Goal: Task Accomplishment & Management: Complete application form

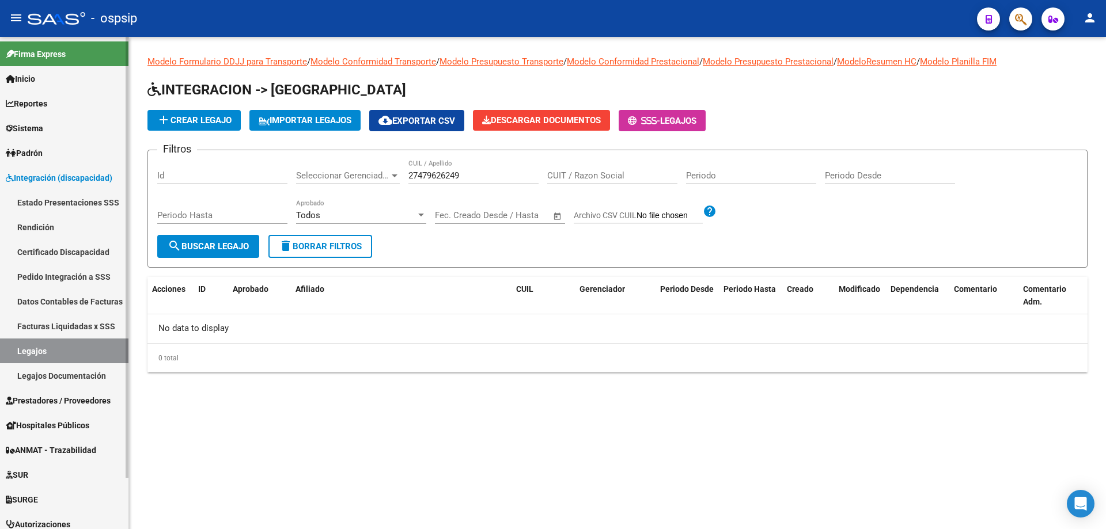
scroll to position [57, 0]
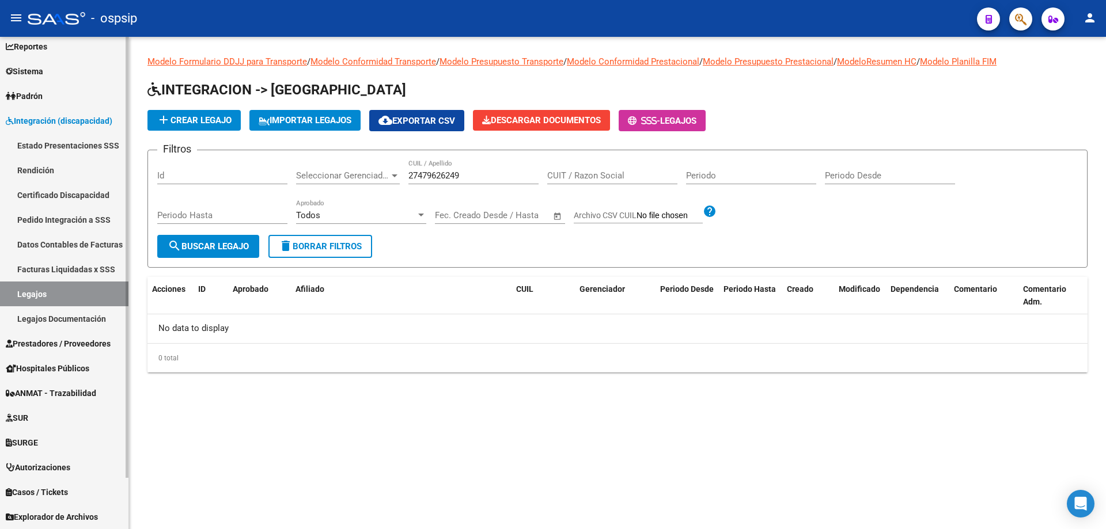
drag, startPoint x: 28, startPoint y: 298, endPoint x: 202, endPoint y: 259, distance: 178.2
click at [28, 298] on link "Legajos" at bounding box center [64, 294] width 128 height 25
click at [35, 290] on link "Legajos" at bounding box center [64, 294] width 128 height 25
drag, startPoint x: 479, startPoint y: 176, endPoint x: 353, endPoint y: 177, distance: 126.1
click at [353, 177] on div "Filtros Id Seleccionar Gerenciador Seleccionar Gerenciador 27479626249 CUIL / A…" at bounding box center [617, 197] width 920 height 75
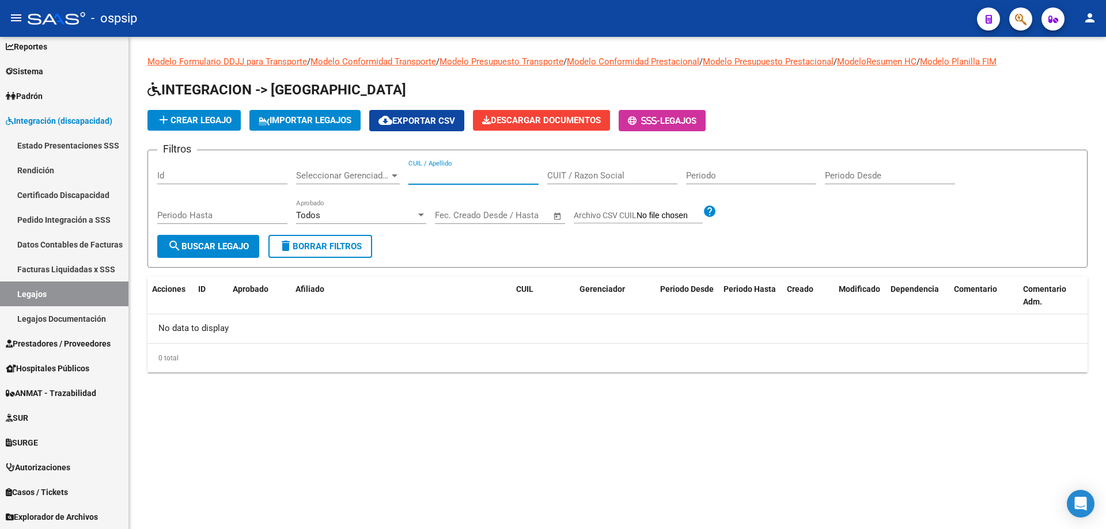
paste input "27529853829"
type input "27529853829"
click at [246, 244] on span "search Buscar Legajo" at bounding box center [208, 246] width 81 height 10
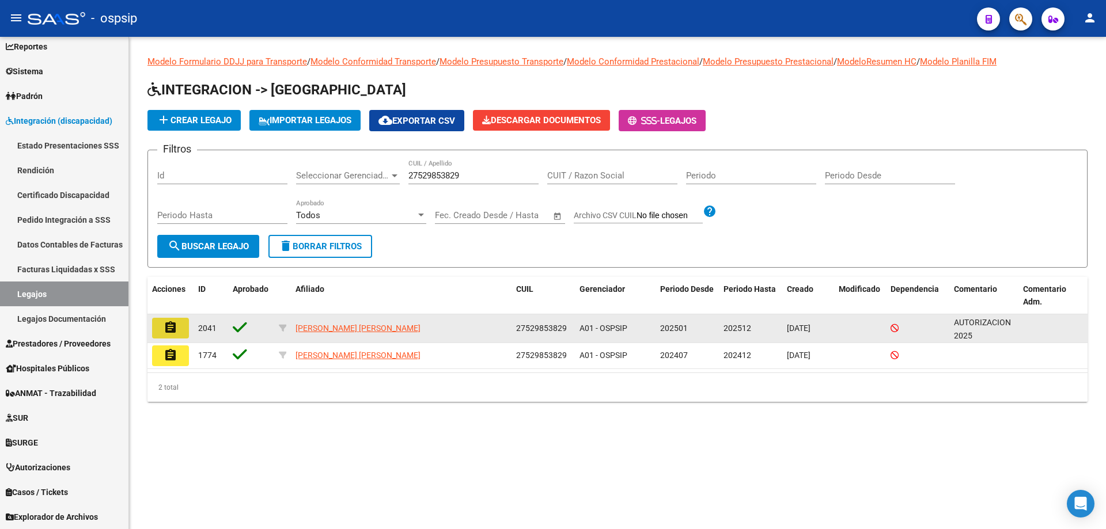
click at [180, 333] on button "assignment" at bounding box center [170, 328] width 37 height 21
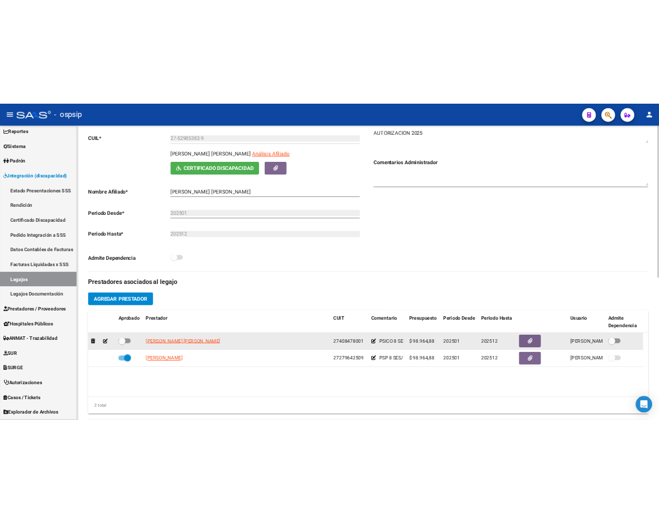
scroll to position [173, 0]
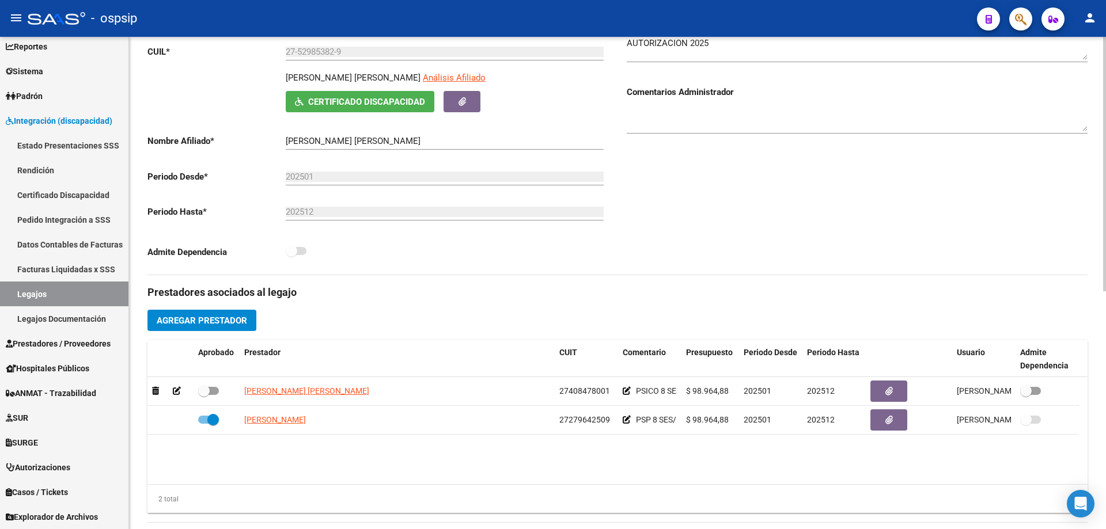
click at [206, 323] on span "Agregar Prestador" at bounding box center [202, 321] width 90 height 10
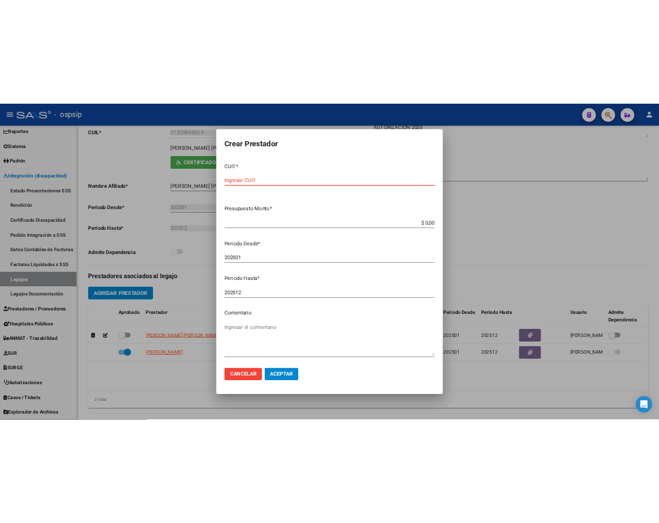
scroll to position [163, 0]
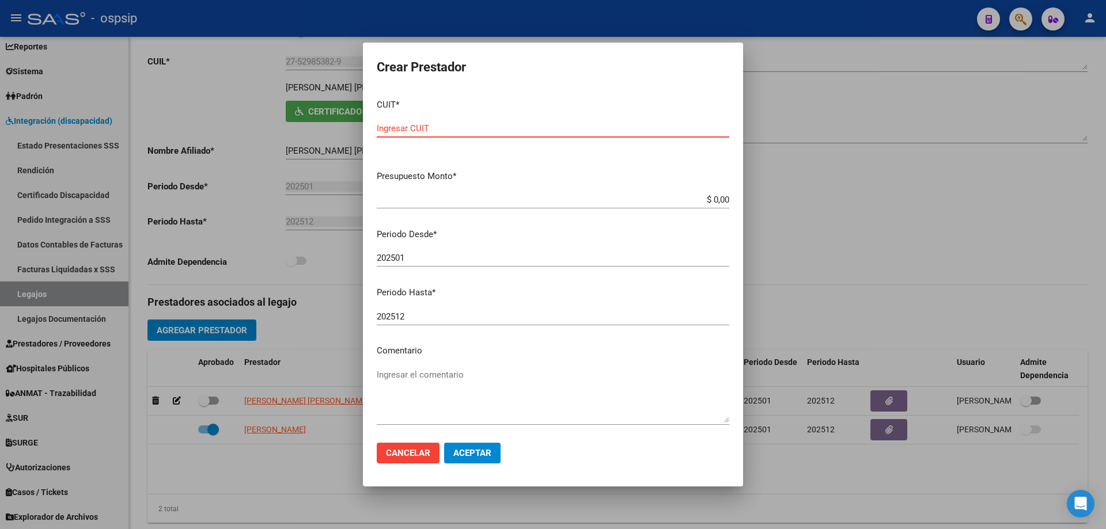
click at [854, 189] on div at bounding box center [553, 264] width 1106 height 529
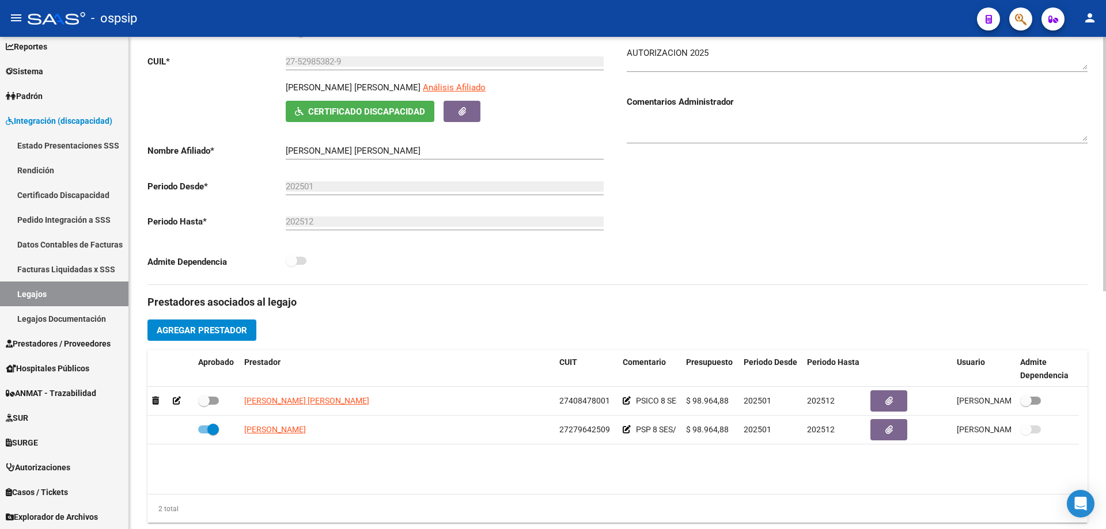
click at [240, 332] on span "Agregar Prestador" at bounding box center [202, 330] width 90 height 10
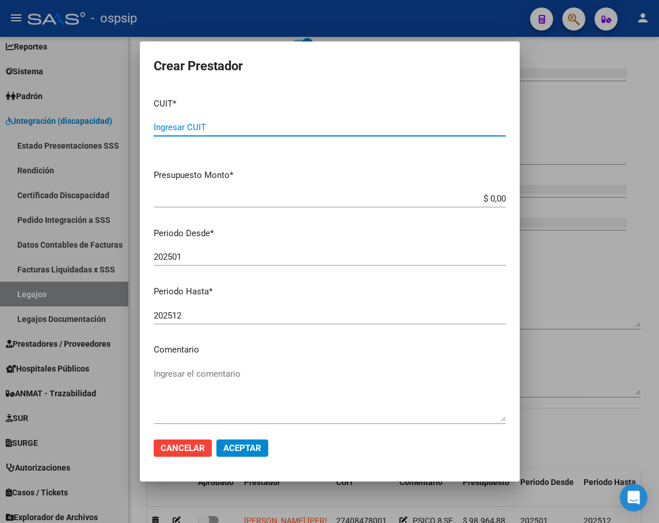
scroll to position [176, 0]
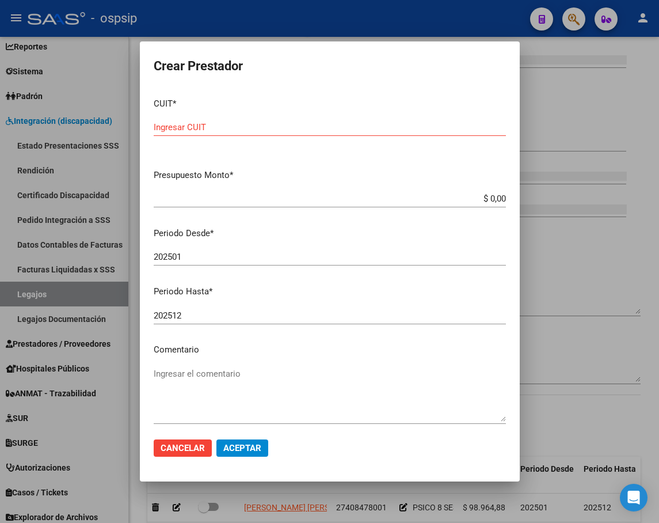
click at [244, 124] on input "Ingresar CUIT" at bounding box center [330, 127] width 352 height 10
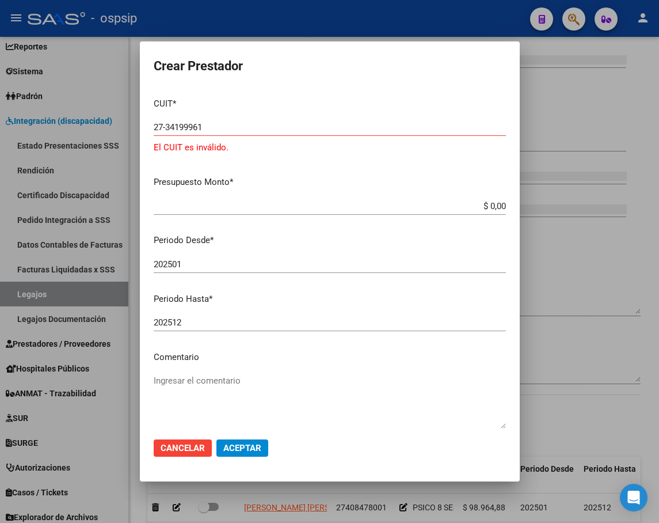
click at [226, 129] on input "27-34199961" at bounding box center [330, 127] width 352 height 10
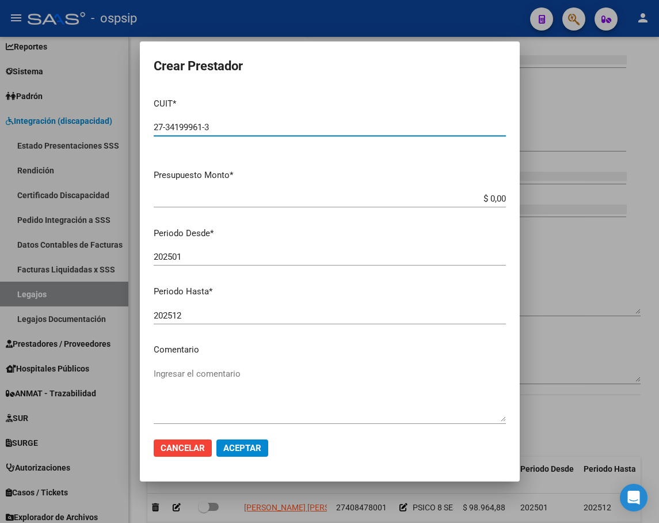
type input "27-34199961-3"
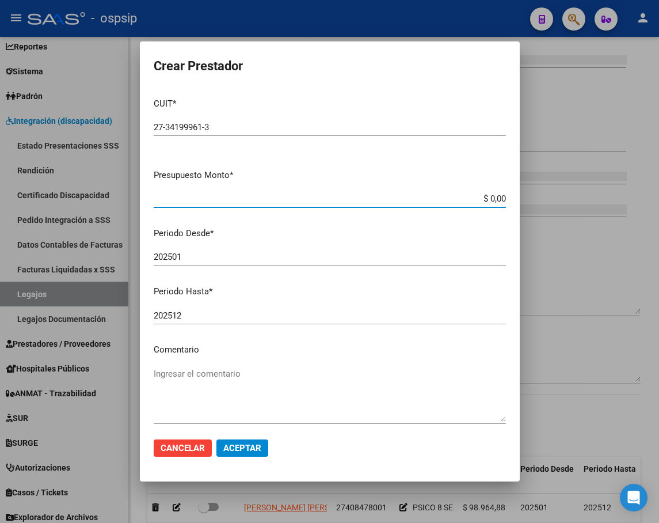
click at [497, 198] on input "$ 0,00" at bounding box center [330, 199] width 352 height 10
type input "$ 98.964,88"
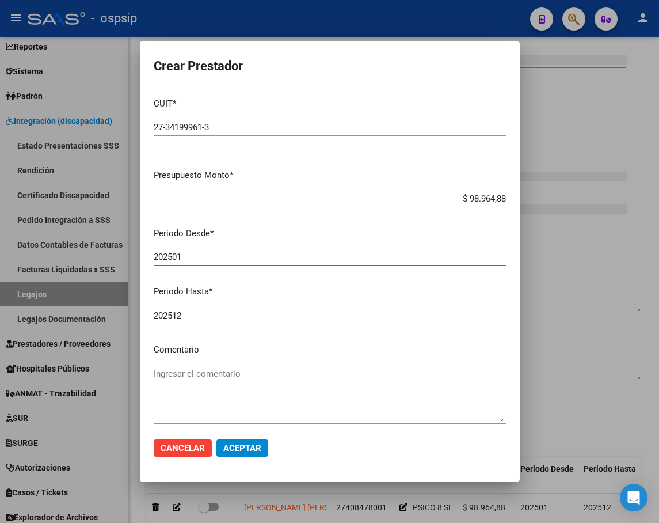
drag, startPoint x: 188, startPoint y: 258, endPoint x: 155, endPoint y: 267, distance: 33.4
click at [155, 267] on div "202501 Ingresar el periodo" at bounding box center [330, 262] width 352 height 28
click at [200, 255] on input "202501" at bounding box center [330, 257] width 352 height 10
click at [183, 255] on input "202501" at bounding box center [330, 257] width 352 height 10
type input "202509"
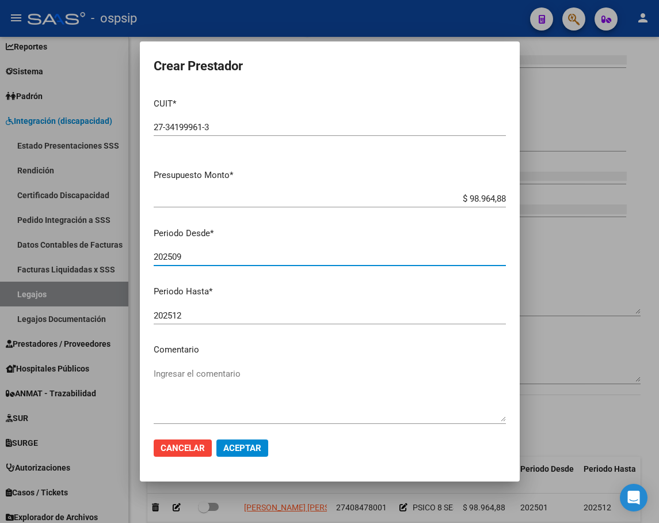
click at [184, 377] on textarea "Ingresar el comentario" at bounding box center [330, 394] width 352 height 54
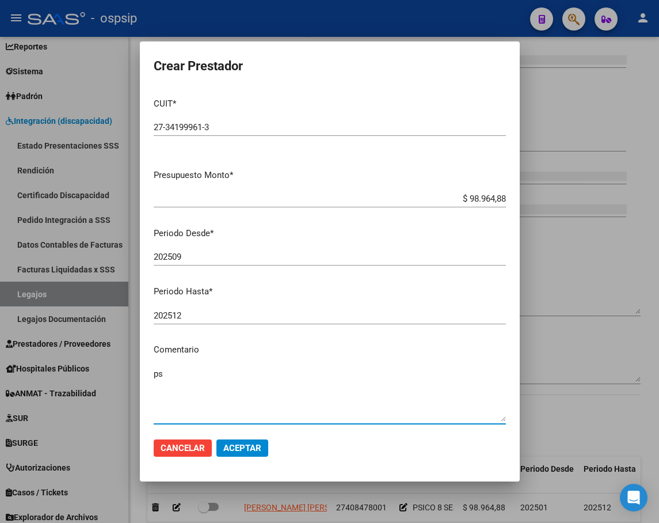
type textarea "p"
type textarea "PSICOLOGIA-[DATE]-[DATE] 9 HS"
click at [255, 453] on span "Aceptar" at bounding box center [242, 448] width 38 height 10
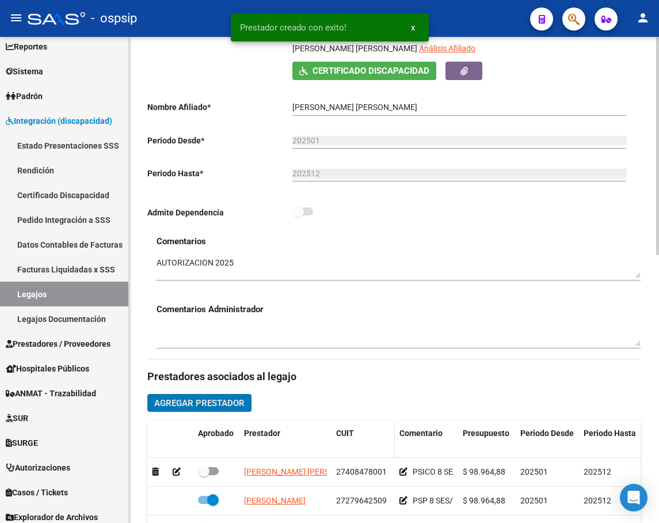
scroll to position [349, 0]
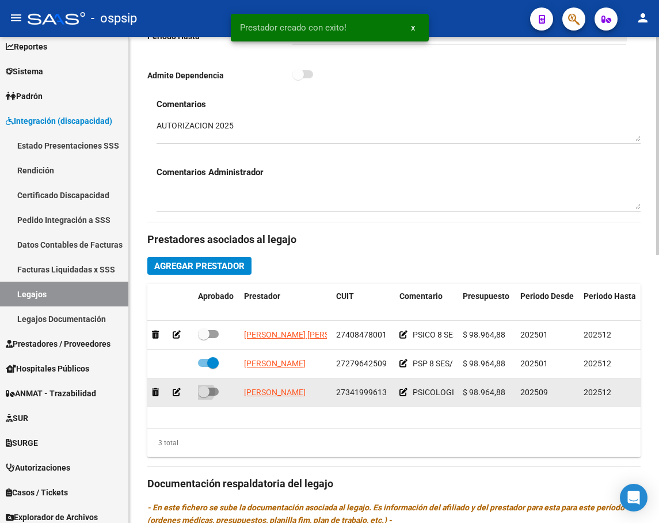
click at [216, 395] on span at bounding box center [208, 392] width 21 height 8
click at [204, 396] on input "checkbox" at bounding box center [203, 396] width 1 height 1
checkbox input "true"
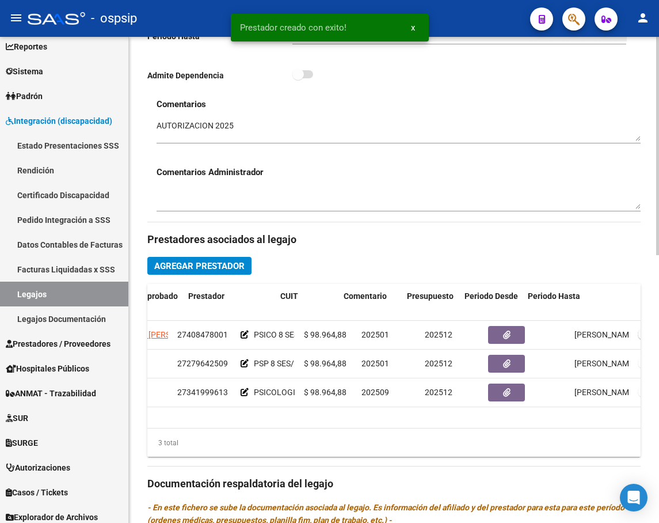
scroll to position [0, 215]
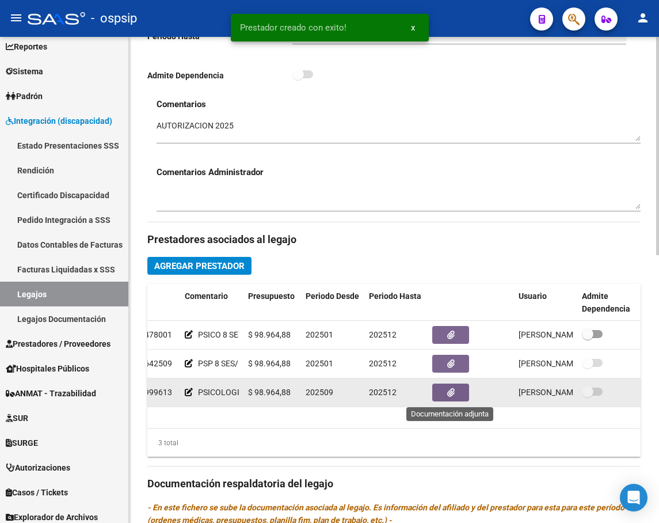
click at [443, 392] on button "button" at bounding box center [451, 393] width 37 height 18
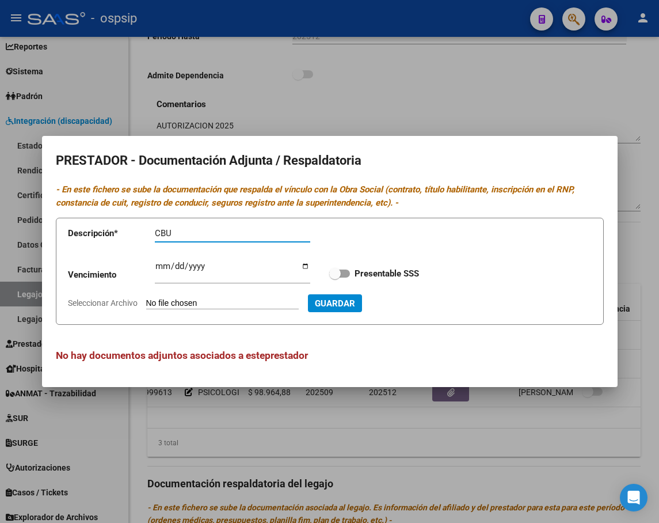
type input "CBU"
click at [250, 301] on input "Seleccionar Archivo" at bounding box center [222, 303] width 153 height 11
type input "C:\fakepath\CBU-PSICO.pdf"
click at [418, 304] on span "Guardar" at bounding box center [397, 303] width 40 height 10
checkbox input "true"
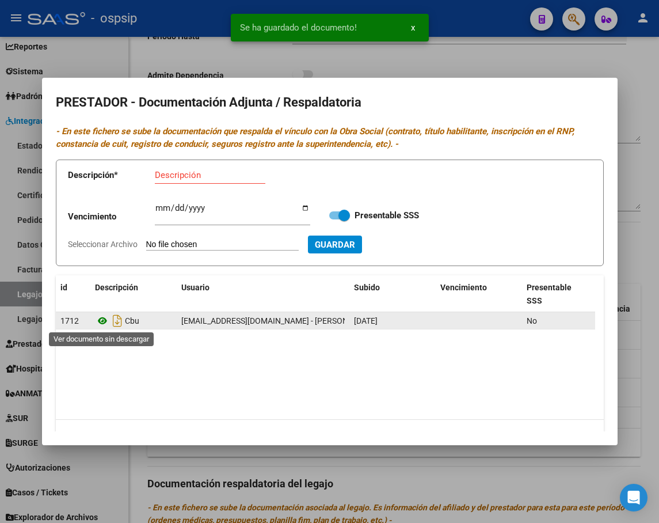
click at [105, 321] on icon at bounding box center [102, 321] width 15 height 14
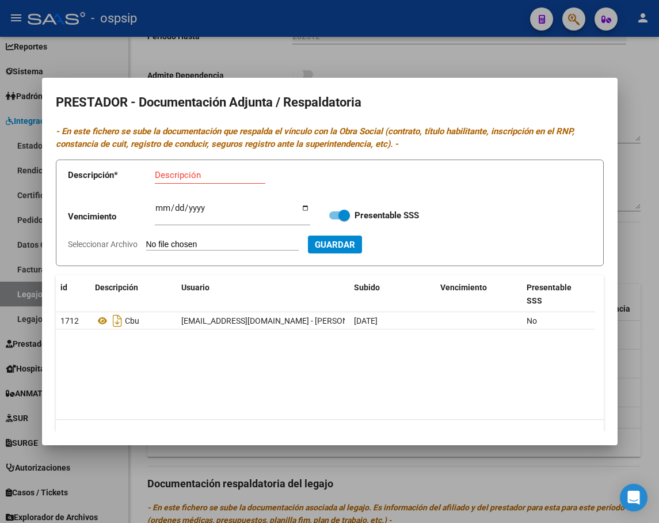
scroll to position [26, 0]
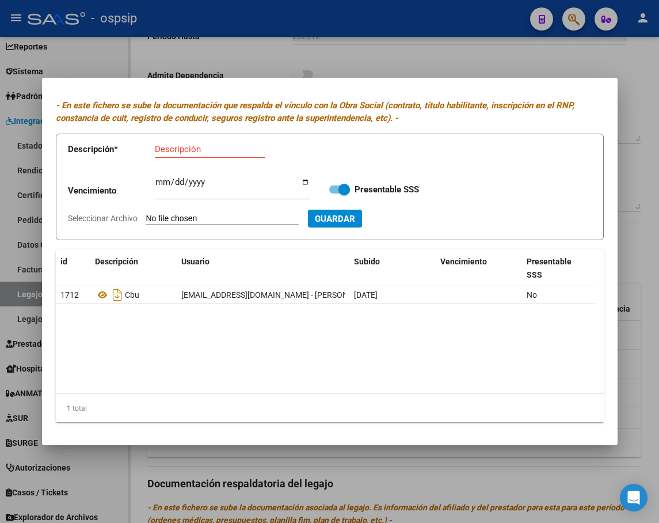
click at [538, 479] on div at bounding box center [329, 261] width 659 height 523
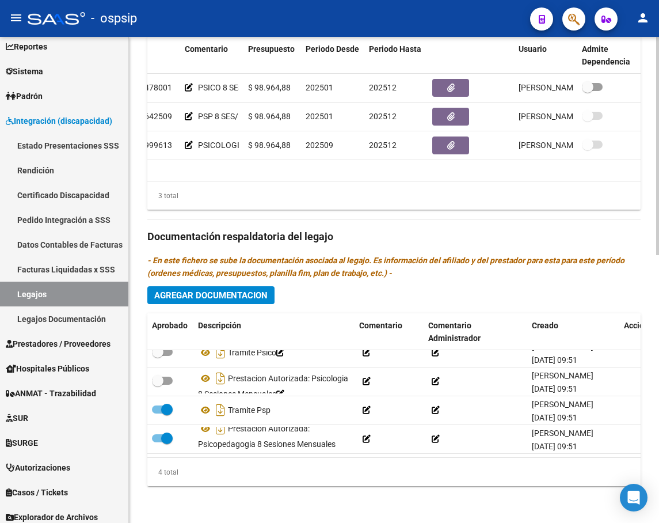
scroll to position [0, 0]
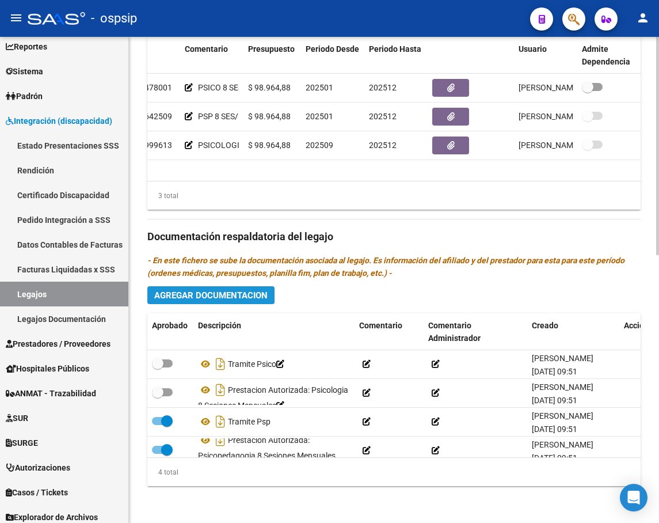
click at [201, 297] on span "Agregar Documentacion" at bounding box center [210, 295] width 113 height 10
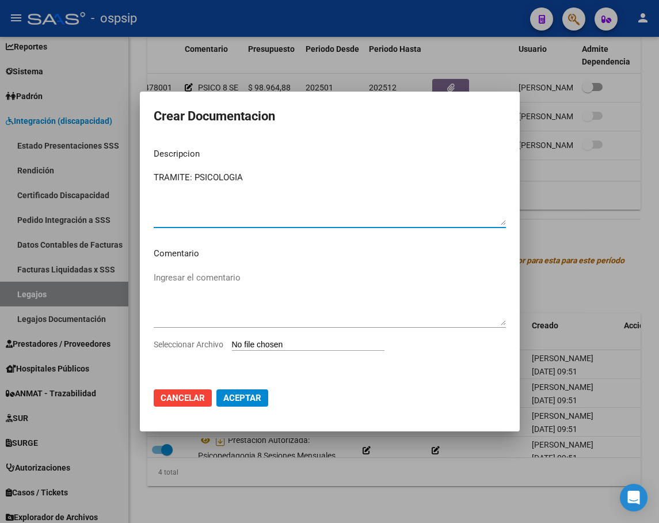
type textarea "TRAMITE: PSICOLOGIA"
click at [298, 339] on app-file-uploader "Seleccionar Archivo" at bounding box center [274, 344] width 240 height 10
click at [305, 341] on input "Seleccionar Archivo" at bounding box center [308, 345] width 153 height 11
type input "C:\fakepath\[PERSON_NAME]-cambio de psico.pdf"
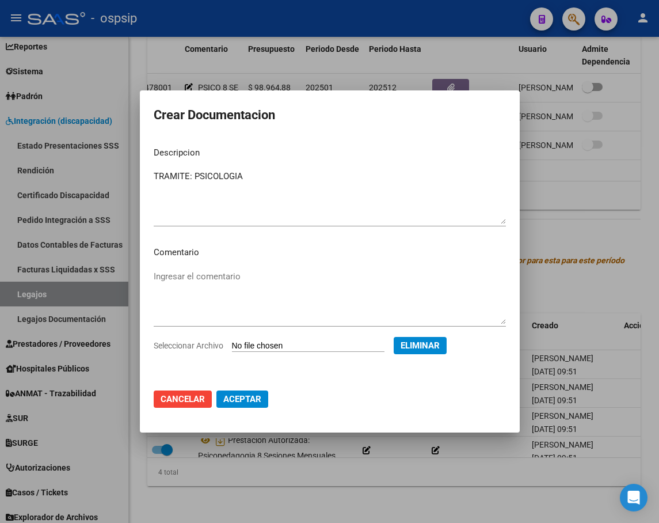
click at [251, 400] on span "Aceptar" at bounding box center [242, 399] width 38 height 10
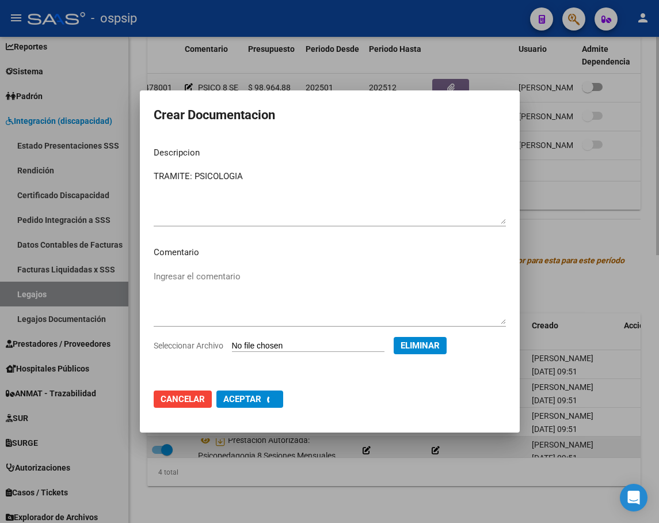
checkbox input "false"
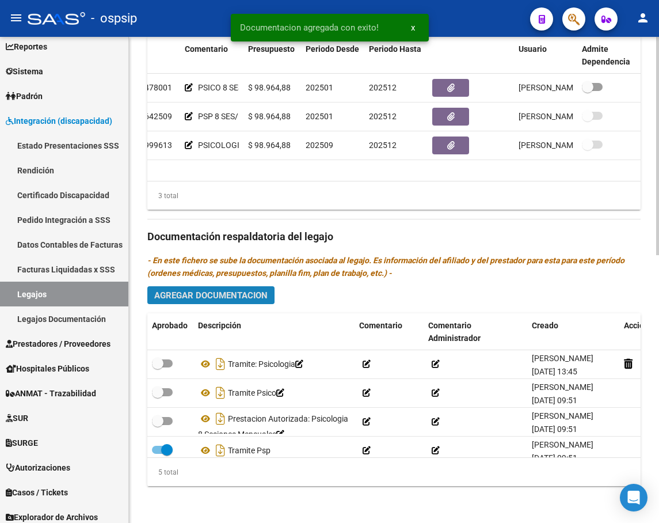
click at [216, 295] on span "Agregar Documentacion" at bounding box center [210, 295] width 113 height 10
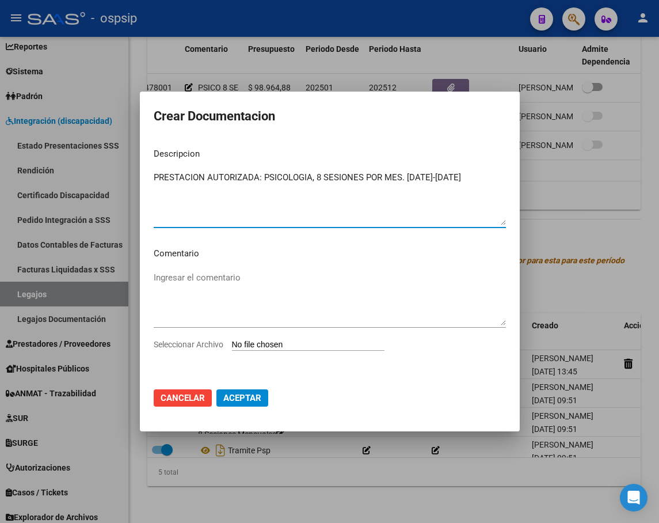
type textarea "PRESTACION AUTORIZADA: PSICOLOGIA, 8 SESIONES POR MES. [DATE]-[DATE]"
click at [332, 339] on mat-dialog-content "Descripcion PRESTACION AUTORIZADA: PSICOLOGIA, 8 SESIONES POR MES. [DATE]-[DATE…" at bounding box center [330, 259] width 380 height 240
click at [282, 346] on input "Seleccionar Archivo" at bounding box center [308, 345] width 153 height 11
type input "C:\fakepath\[PERSON_NAME] PSICOLOGIA AUTORIZACION 2025 SEGUN RESOLUCION 360 22_…"
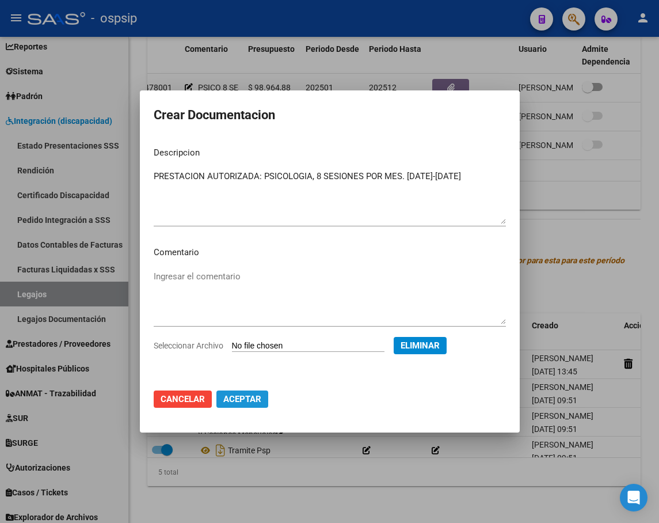
click at [254, 401] on span "Aceptar" at bounding box center [242, 399] width 38 height 10
checkbox input "false"
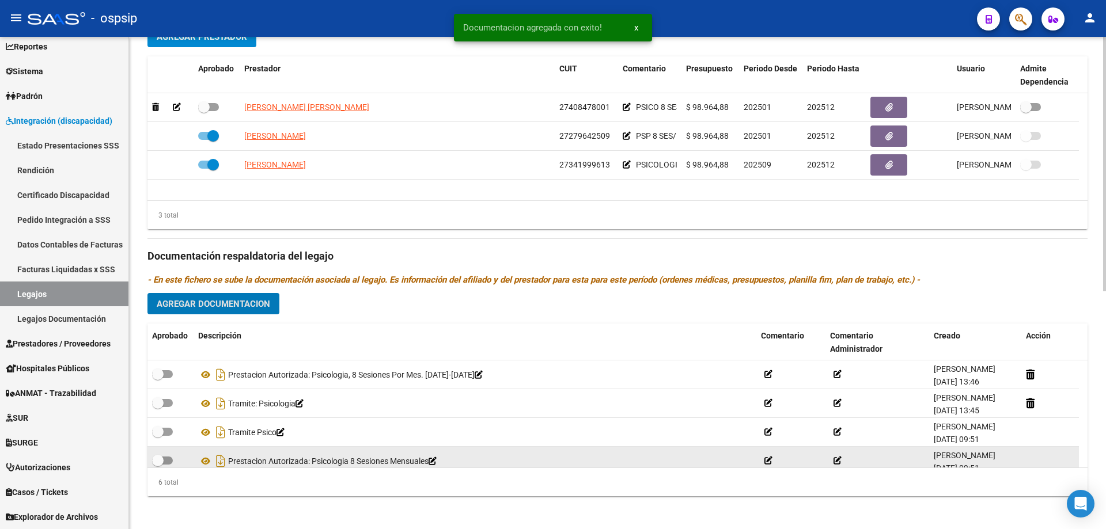
scroll to position [461, 0]
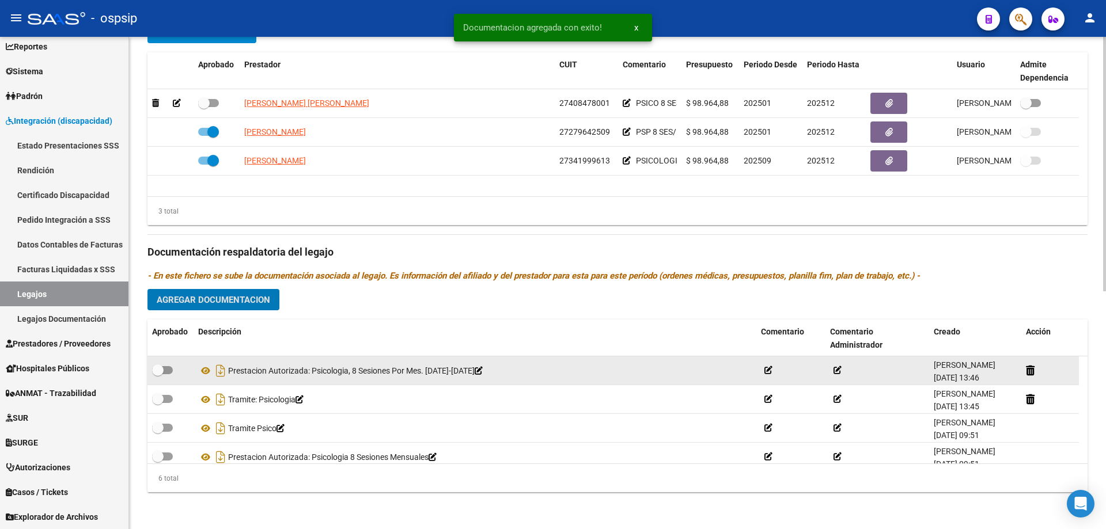
drag, startPoint x: 168, startPoint y: 370, endPoint x: 171, endPoint y: 375, distance: 6.4
click at [169, 373] on span at bounding box center [162, 370] width 21 height 8
click at [158, 374] on input "checkbox" at bounding box center [157, 374] width 1 height 1
checkbox input "true"
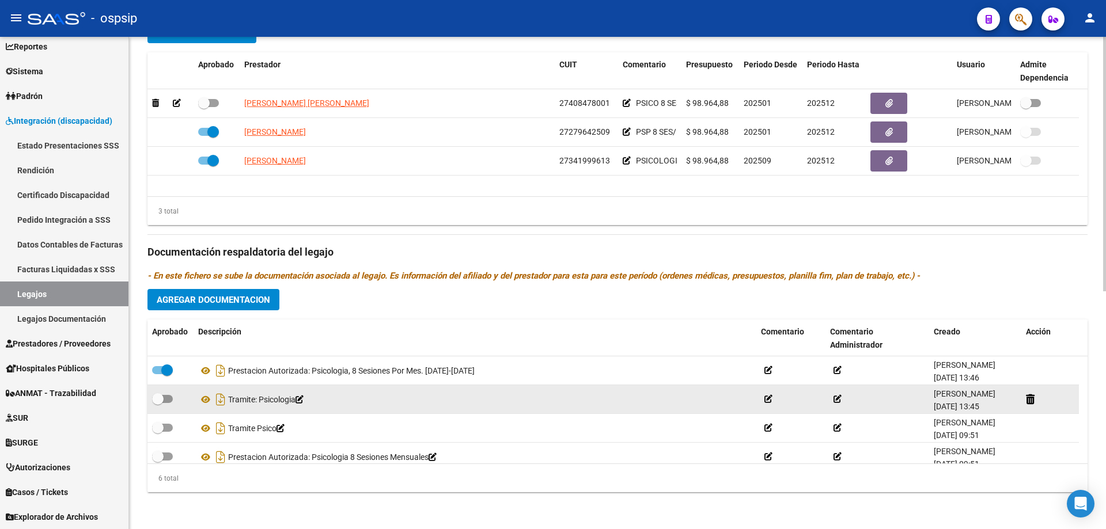
click at [169, 397] on span at bounding box center [162, 399] width 21 height 8
click at [158, 403] on input "checkbox" at bounding box center [157, 403] width 1 height 1
checkbox input "true"
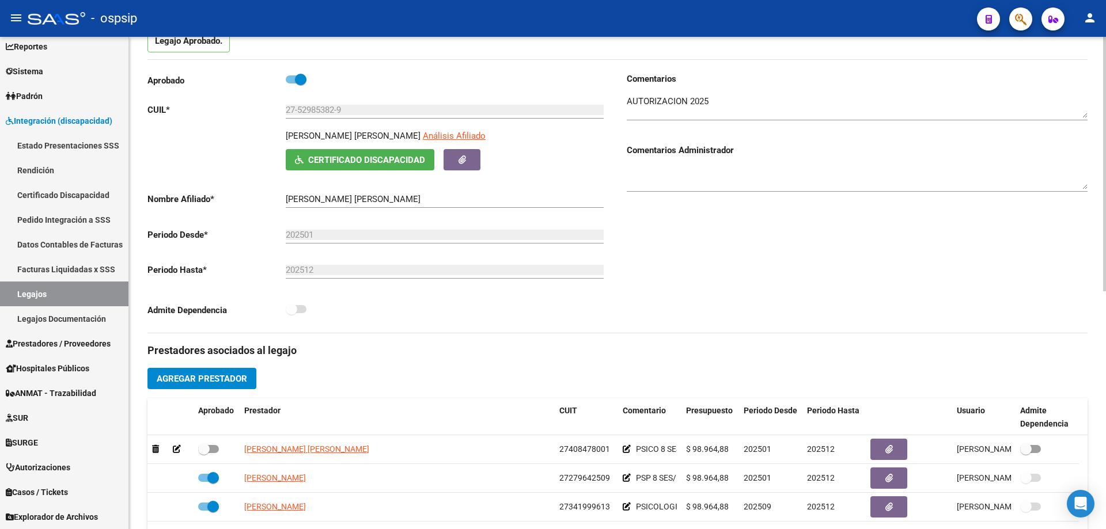
scroll to position [0, 0]
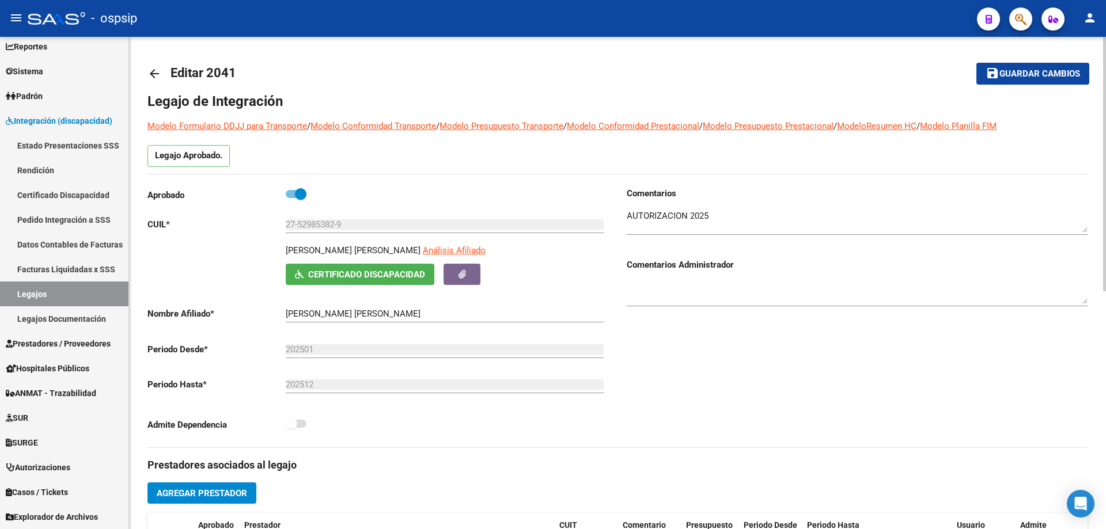
click at [1044, 71] on span "Guardar cambios" at bounding box center [1039, 74] width 81 height 10
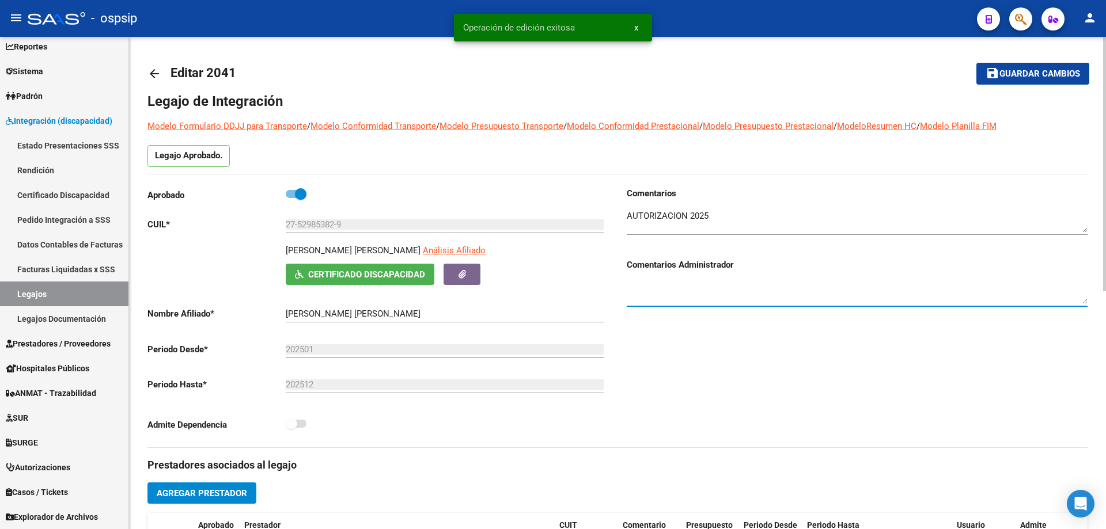
click at [677, 291] on textarea at bounding box center [857, 292] width 461 height 23
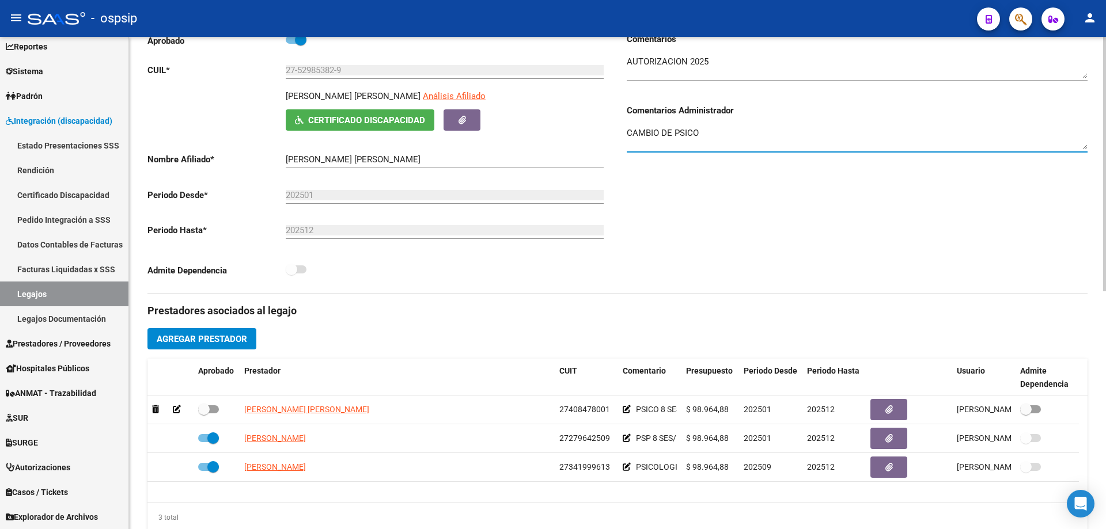
scroll to position [173, 0]
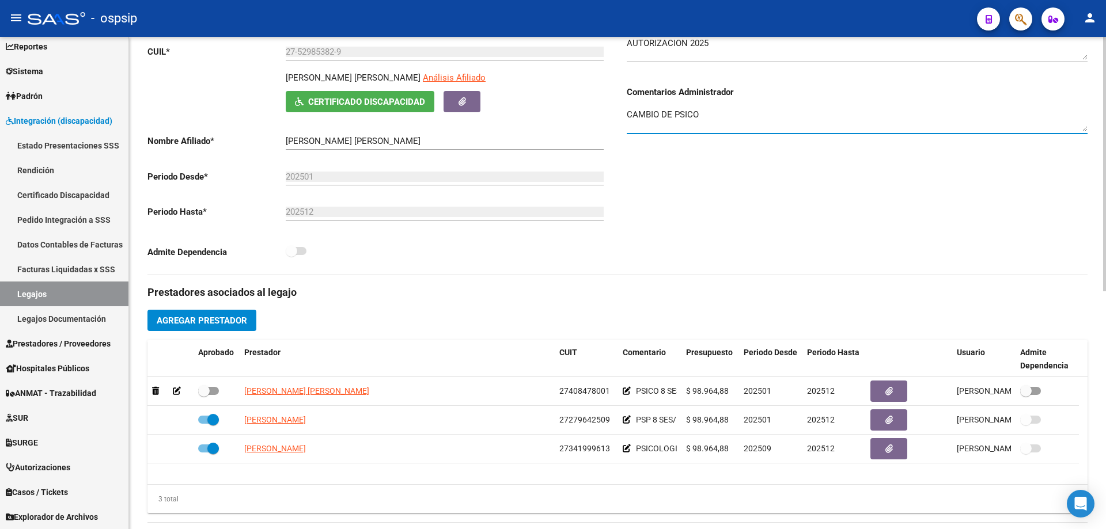
drag, startPoint x: 705, startPoint y: 120, endPoint x: 608, endPoint y: 113, distance: 97.6
click at [609, 113] on div "Aprobado CUIL * 27-52985382-9 Ingresar CUIL [PERSON_NAME] [PERSON_NAME] Análisi…" at bounding box center [617, 144] width 940 height 260
type textarea "P"
click at [646, 111] on textarea "lIC. [GEOGRAPHIC_DATA]-BAJA [DATE]" at bounding box center [857, 119] width 461 height 23
click at [776, 109] on textarea "lIC. [PERSON_NAME]-BAJA [DATE]" at bounding box center [857, 119] width 461 height 23
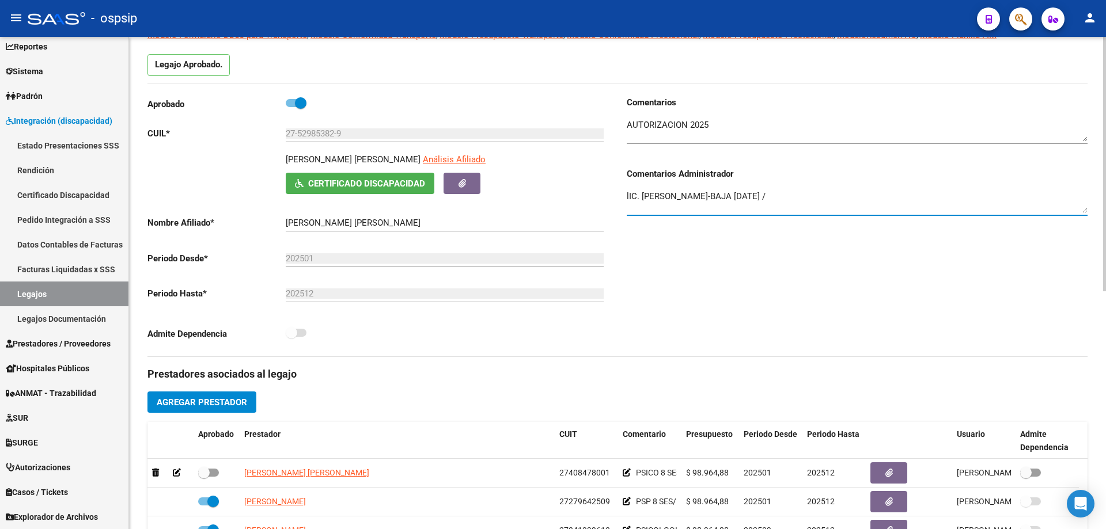
scroll to position [0, 0]
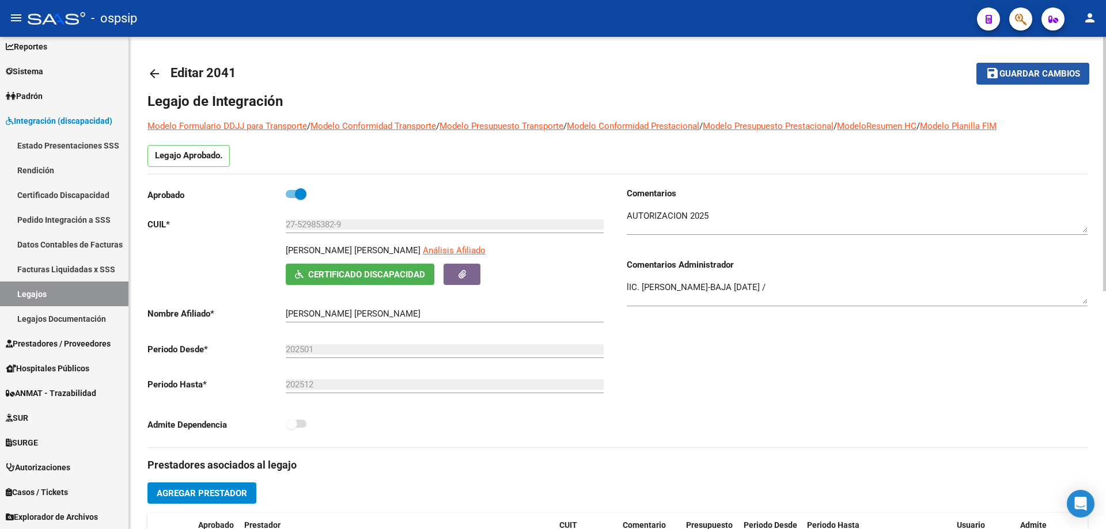
click at [1034, 72] on span "Guardar cambios" at bounding box center [1039, 74] width 81 height 10
click at [629, 287] on textarea "lIC. [PERSON_NAME]-BAJA [DATE] /" at bounding box center [857, 292] width 461 height 23
type textarea "LIC. [PERSON_NAME]-BAJA [DATE] /"
click at [1030, 71] on span "Guardar cambios" at bounding box center [1039, 74] width 81 height 10
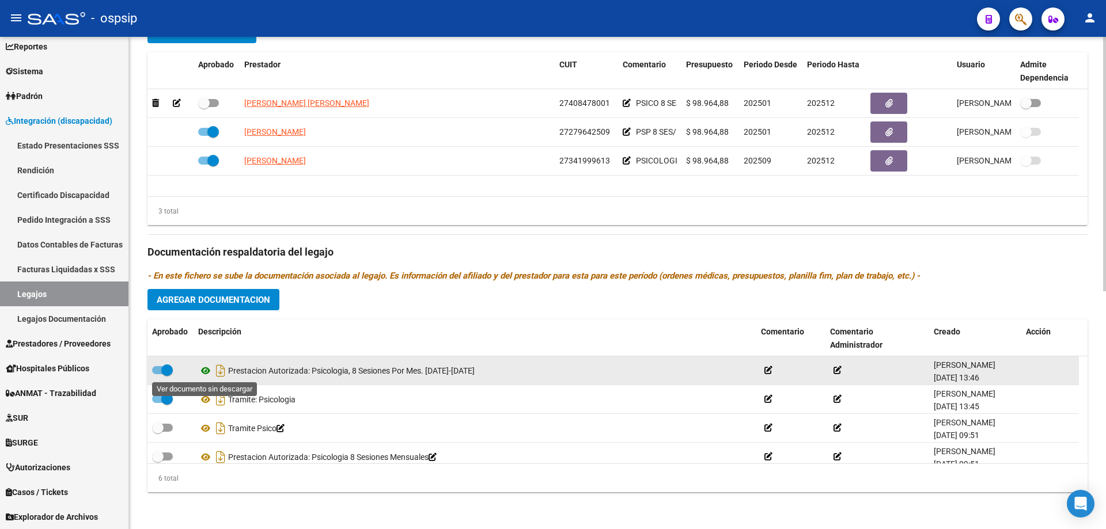
click at [201, 370] on icon at bounding box center [205, 371] width 15 height 14
